Goal: Task Accomplishment & Management: Manage account settings

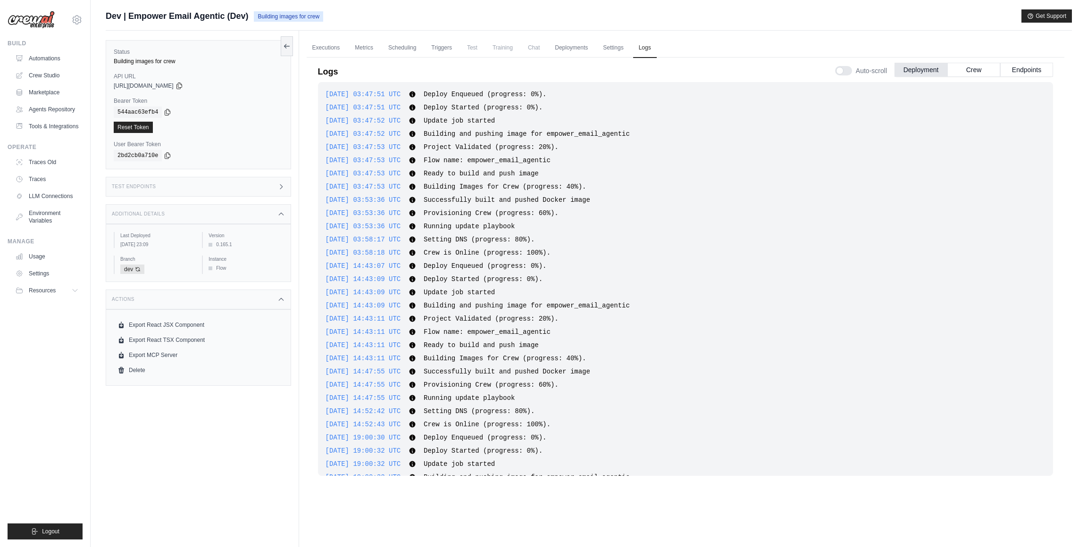
scroll to position [2526, 0]
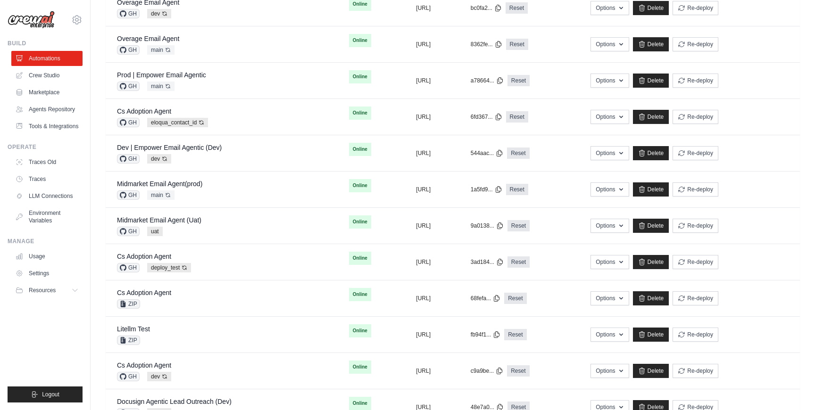
scroll to position [260, 0]
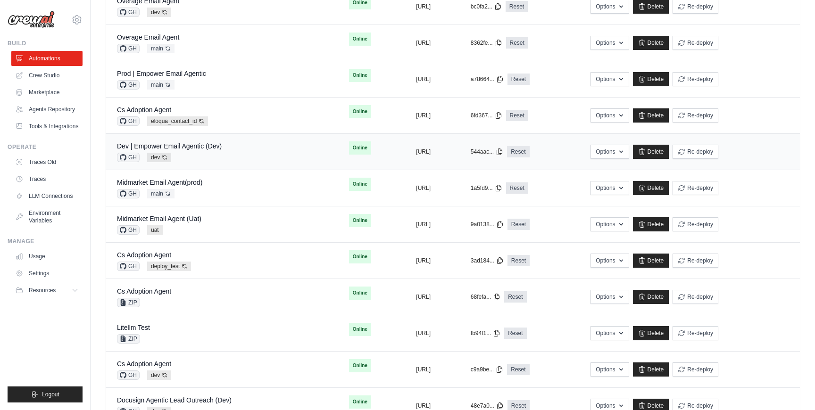
click at [229, 148] on div "Dev | Empower Email Agentic (Dev) GH dev Auto-deploy enabled" at bounding box center [221, 151] width 209 height 21
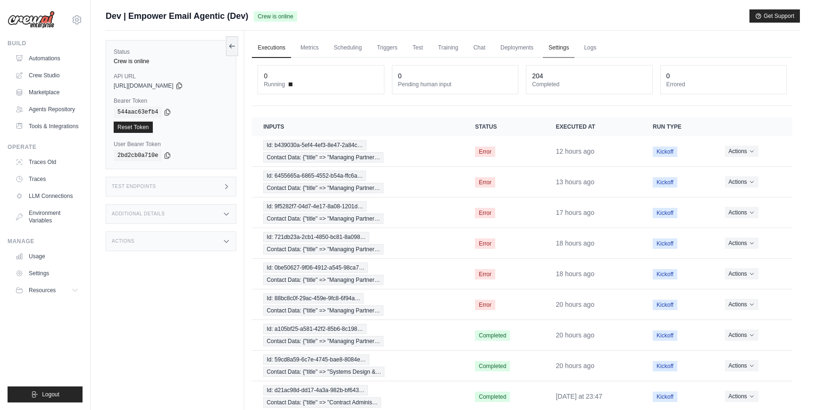
click at [565, 49] on link "Settings" at bounding box center [559, 48] width 32 height 20
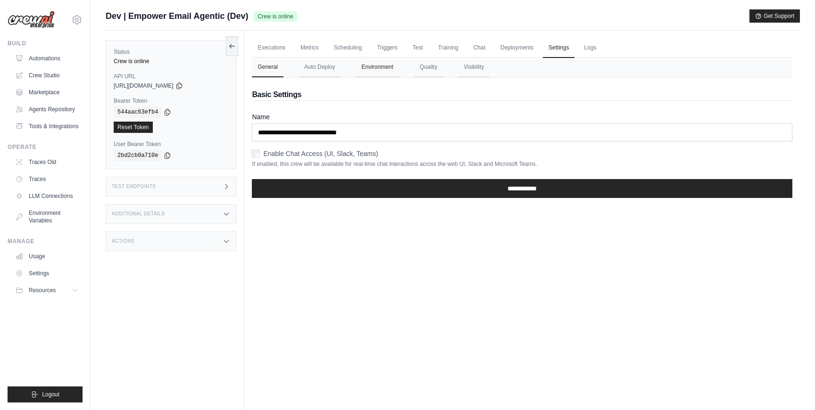
click at [368, 76] on button "Environment" at bounding box center [377, 68] width 43 height 20
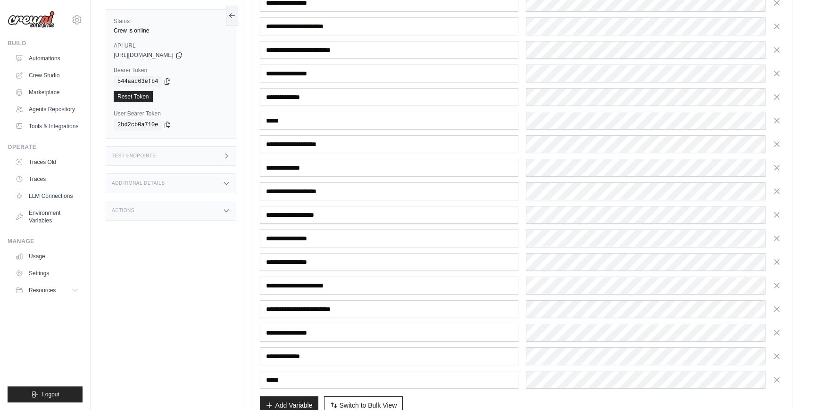
scroll to position [2142, 0]
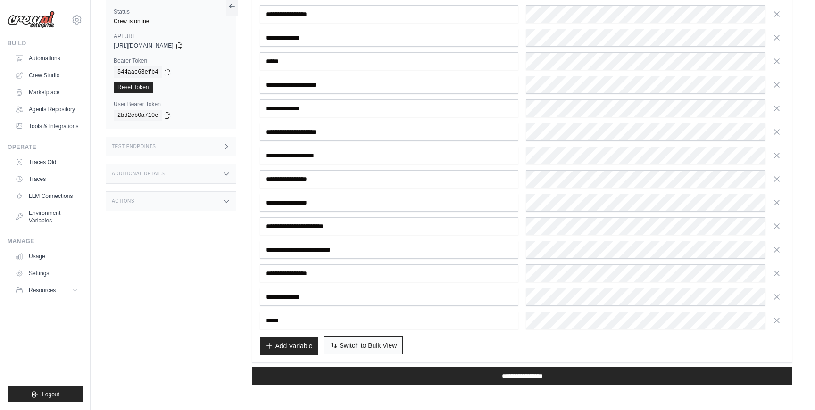
click at [357, 348] on span "Switch to Bulk View" at bounding box center [369, 345] width 58 height 9
type textarea "**********"
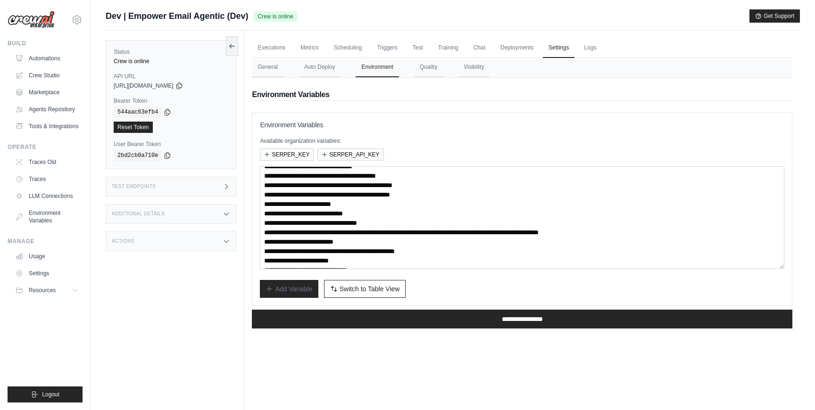
scroll to position [47, 0]
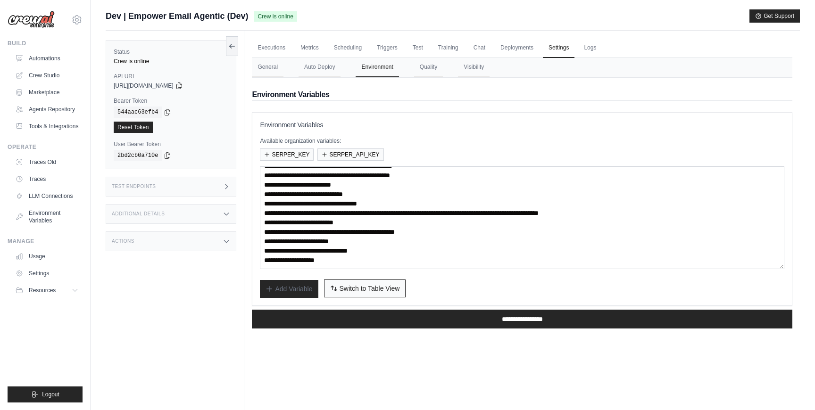
click at [379, 282] on button "Switch to Bulk View Switch to Table View" at bounding box center [365, 289] width 82 height 18
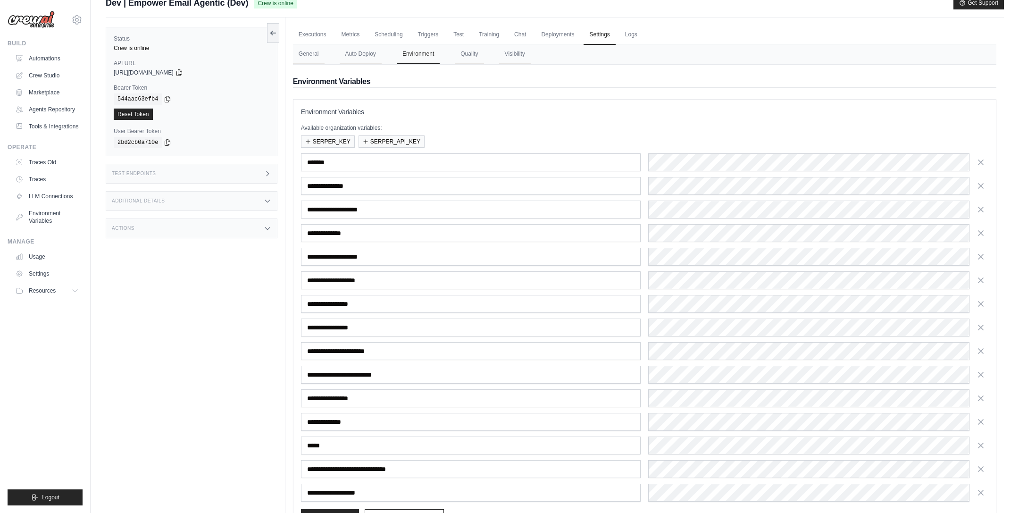
scroll to position [9, 0]
